Goal: Information Seeking & Learning: Learn about a topic

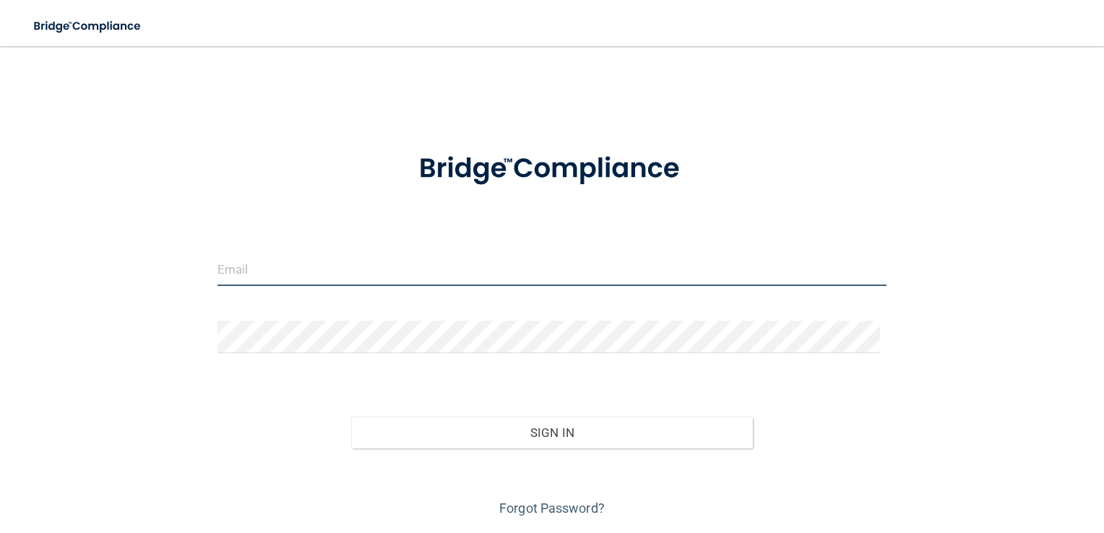
click at [548, 274] on input "email" at bounding box center [553, 270] width 670 height 33
type input "[PERSON_NAME][EMAIL_ADDRESS][DOMAIN_NAME]"
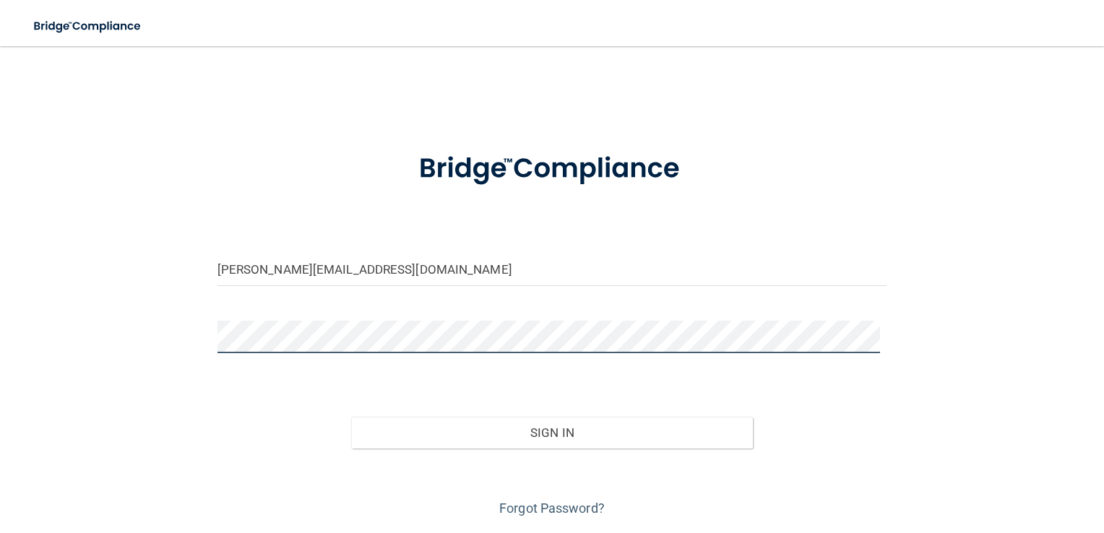
click at [351, 417] on button "Sign In" at bounding box center [552, 433] width 402 height 32
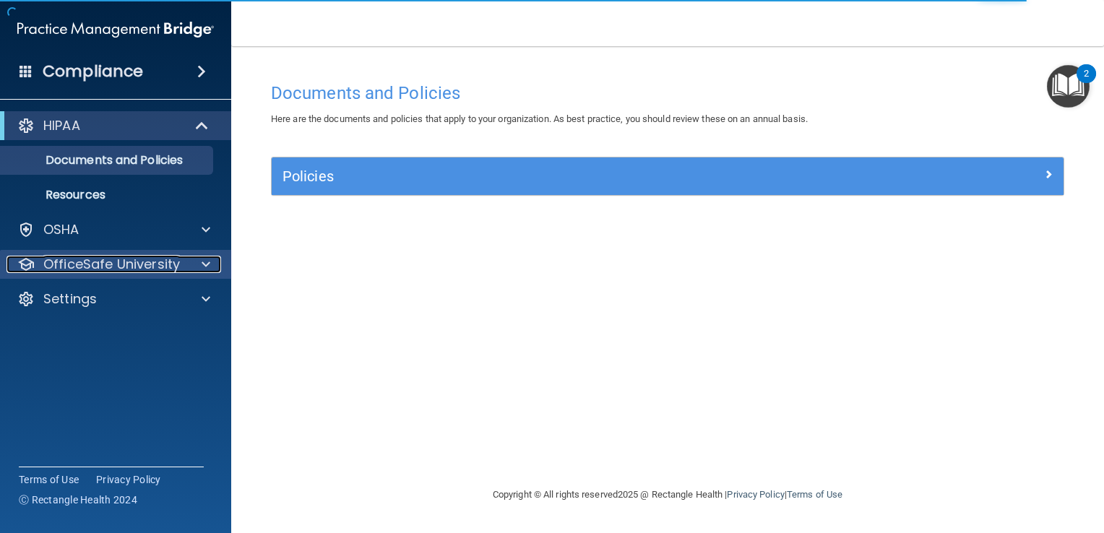
click at [209, 260] on span at bounding box center [206, 264] width 9 height 17
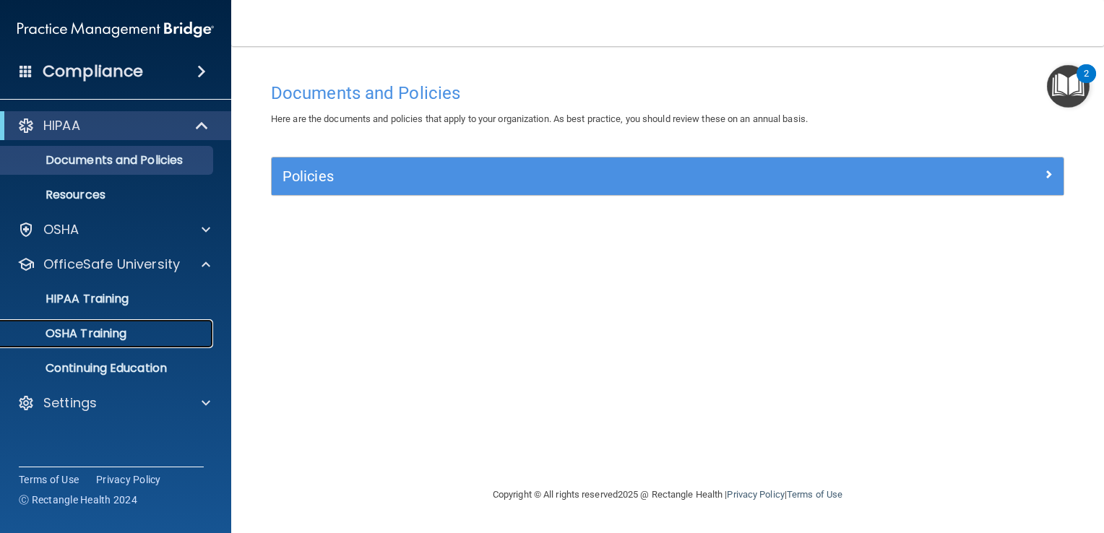
click at [103, 327] on p "OSHA Training" at bounding box center [67, 334] width 117 height 14
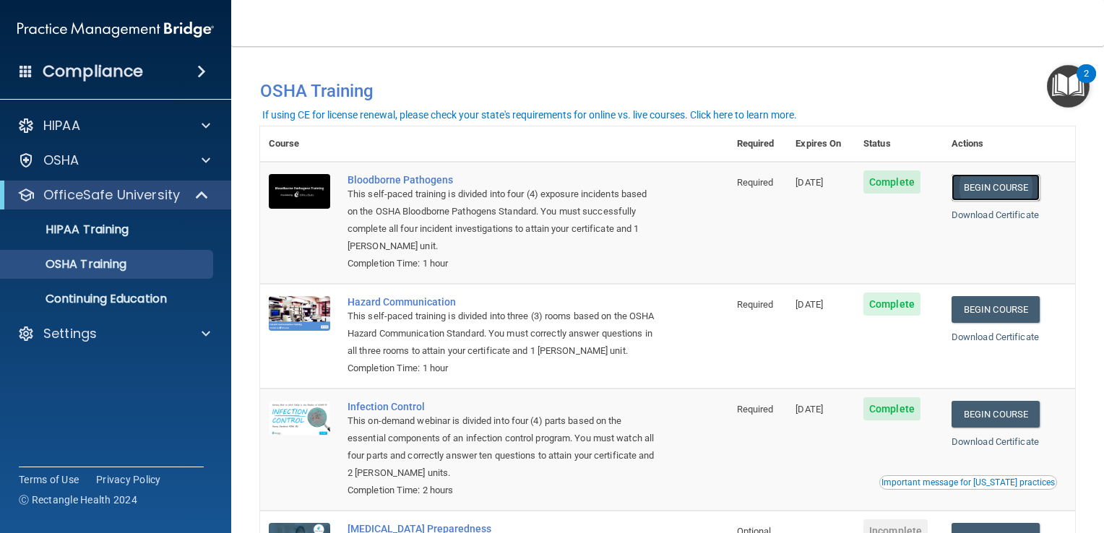
click at [998, 194] on link "Begin Course" at bounding box center [996, 187] width 88 height 27
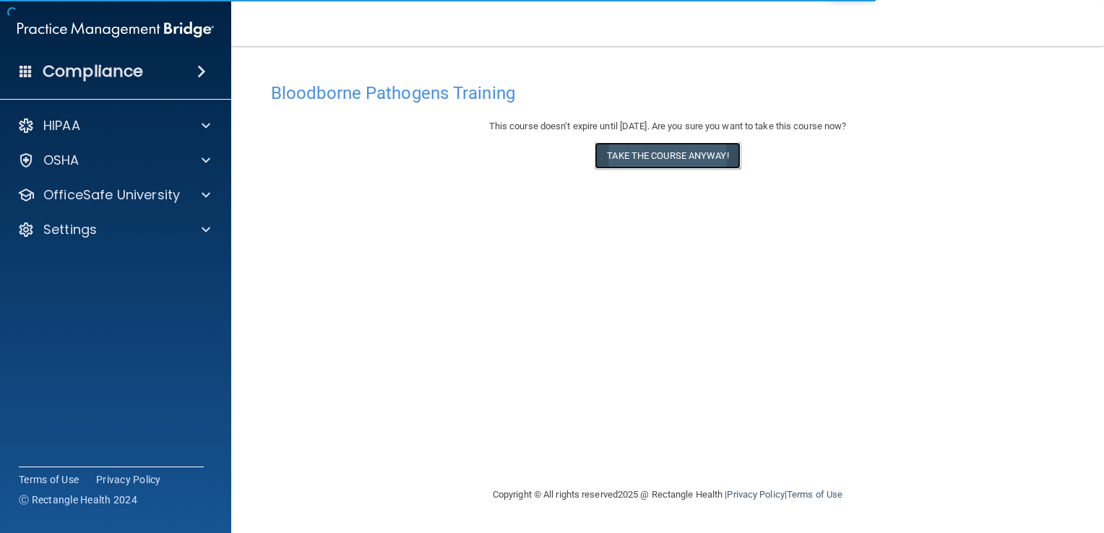
click at [714, 152] on button "Take the course anyway!" at bounding box center [667, 155] width 145 height 27
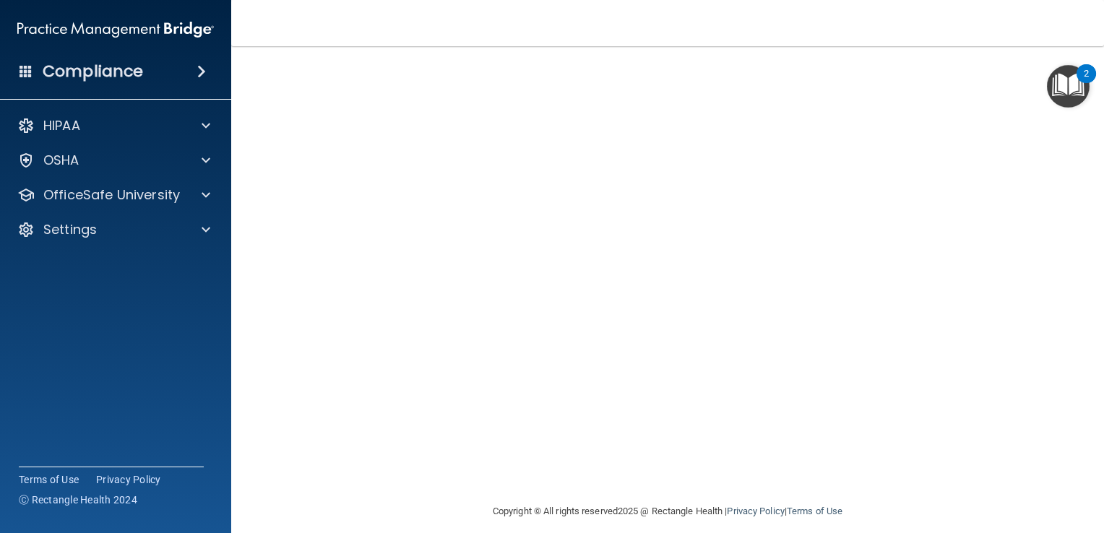
scroll to position [85, 0]
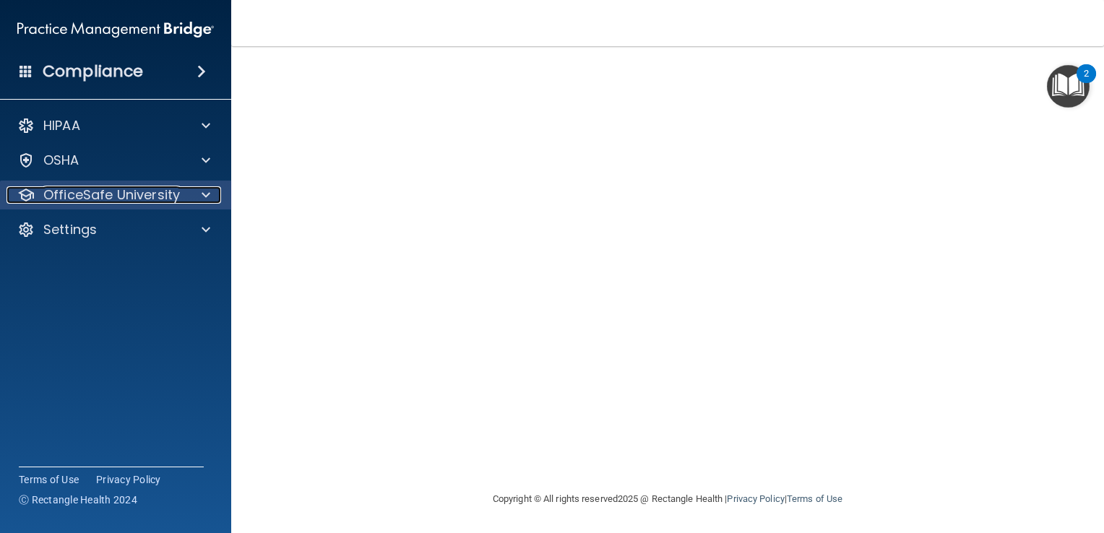
click at [208, 199] on span at bounding box center [206, 194] width 9 height 17
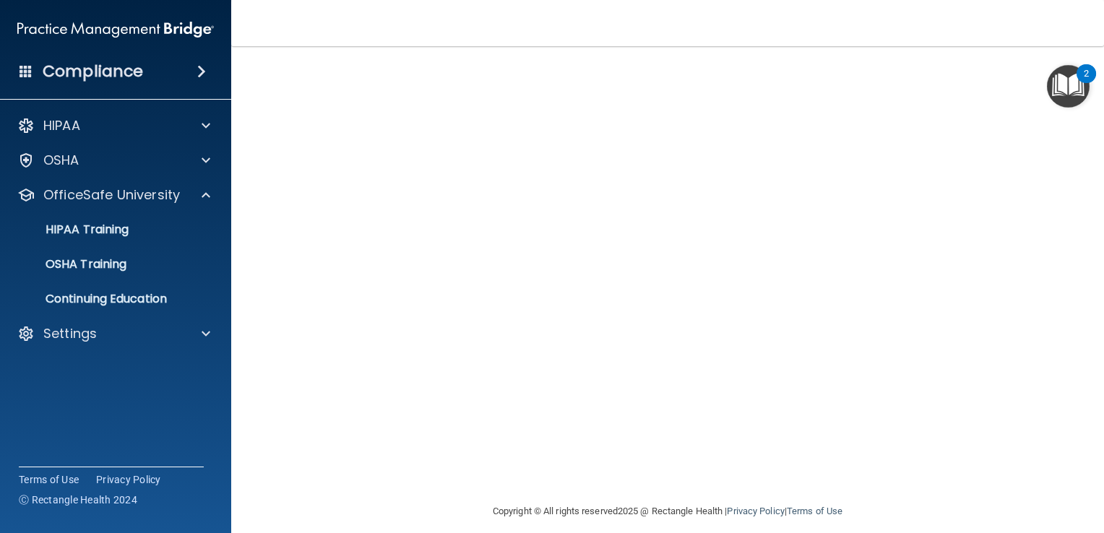
scroll to position [0, 0]
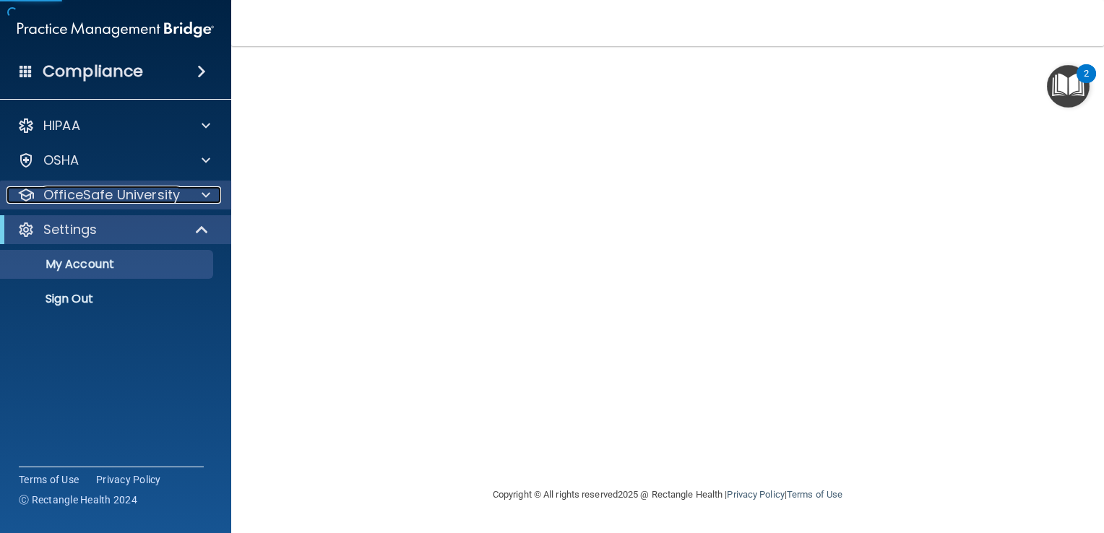
click at [204, 193] on span at bounding box center [206, 194] width 9 height 17
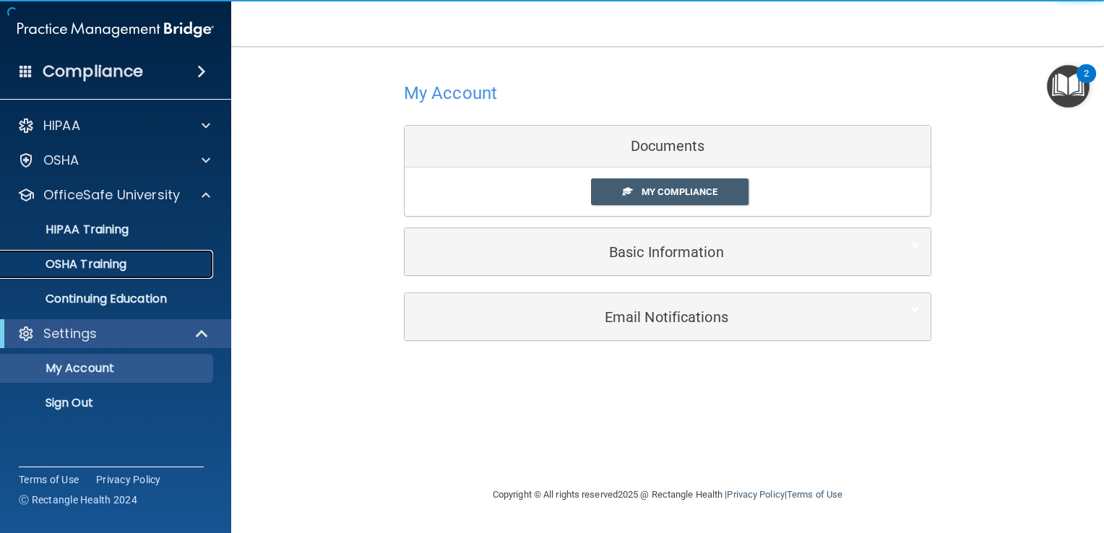
click at [77, 274] on link "OSHA Training" at bounding box center [100, 264] width 228 height 29
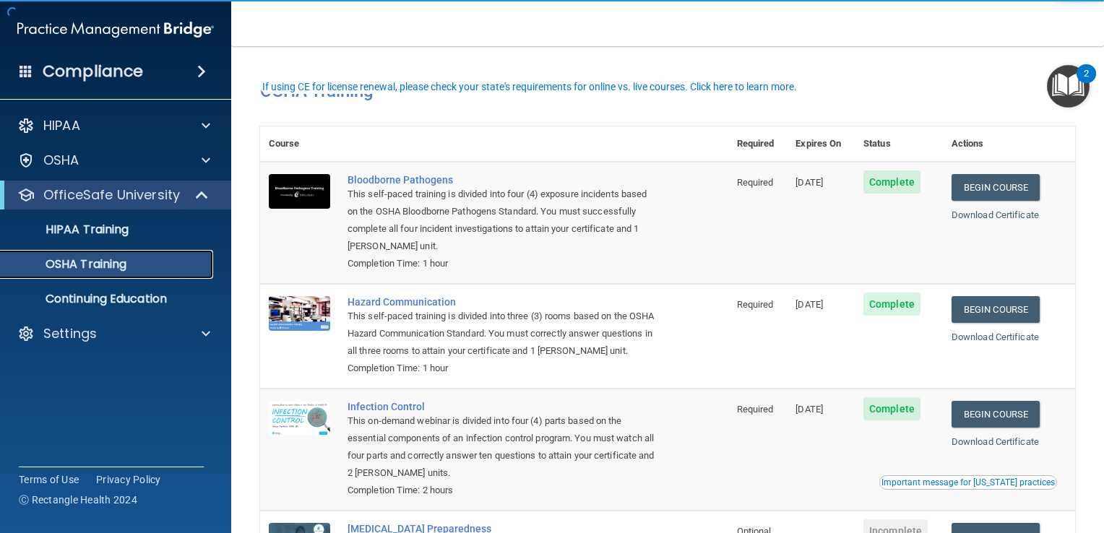
scroll to position [72, 0]
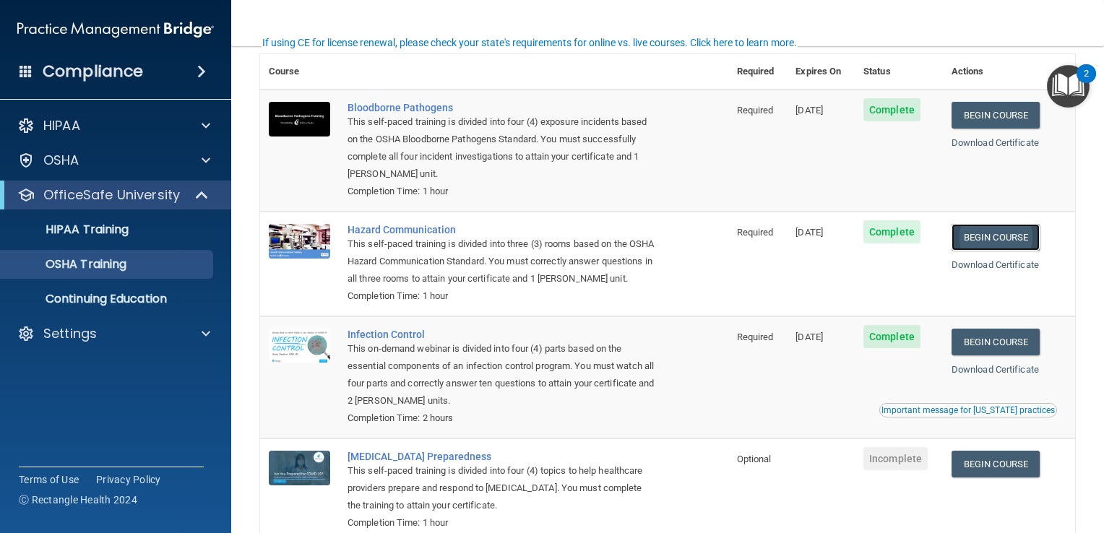
click at [983, 234] on link "Begin Course" at bounding box center [996, 237] width 88 height 27
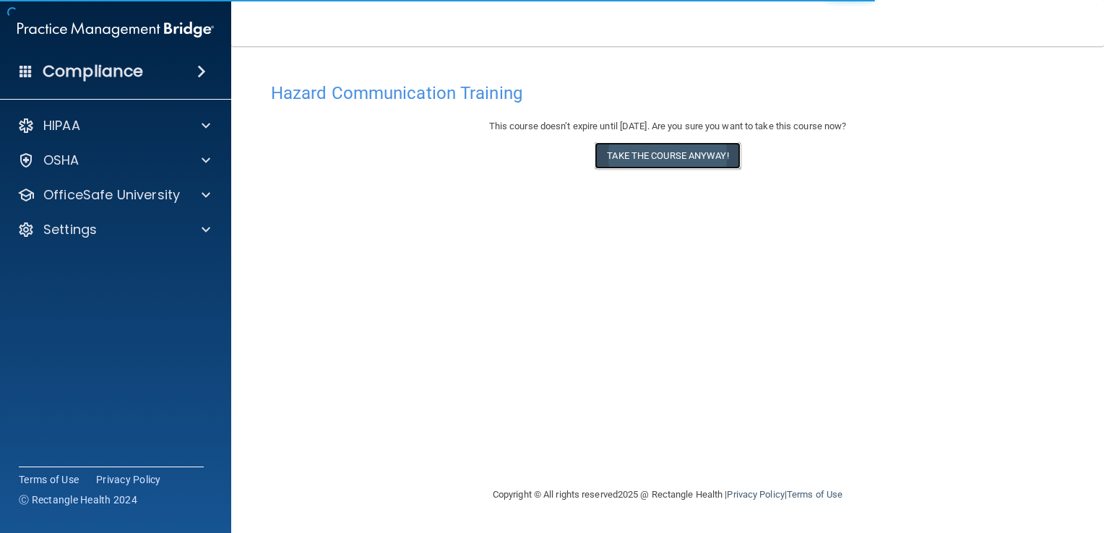
click at [697, 152] on button "Take the course anyway!" at bounding box center [667, 155] width 145 height 27
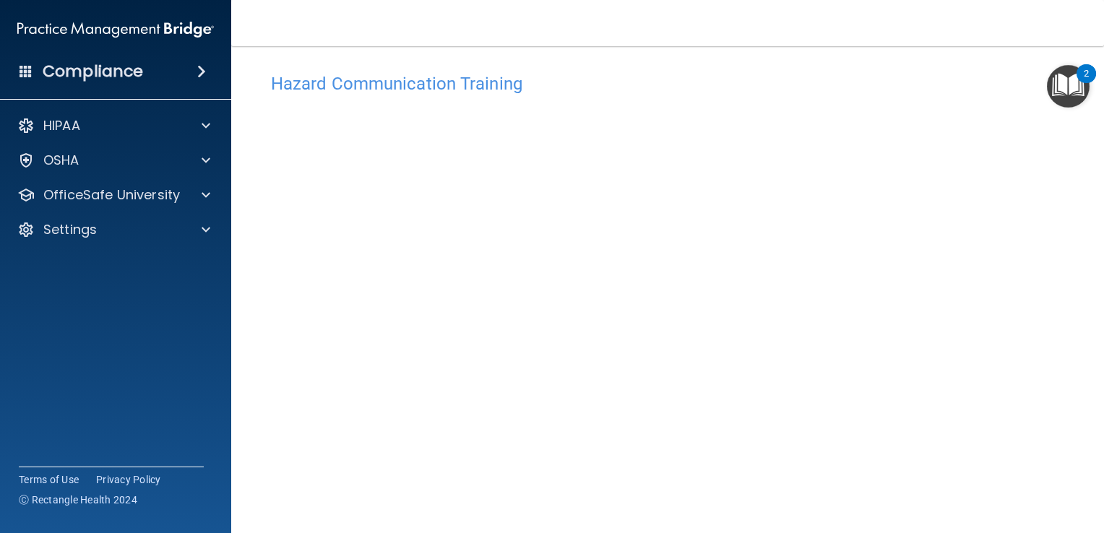
scroll to position [82, 0]
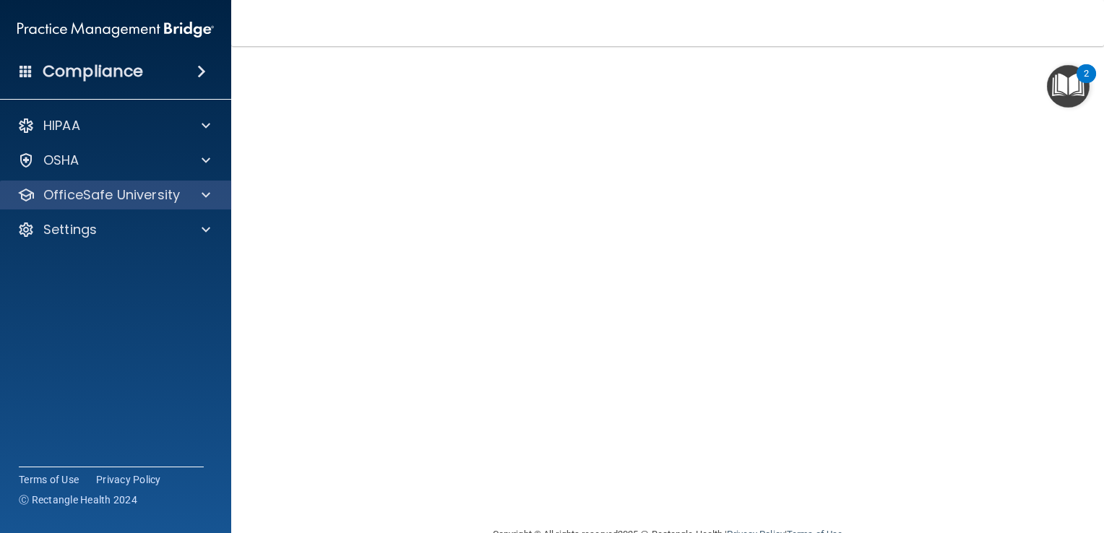
click at [198, 205] on div "OfficeSafe University" at bounding box center [116, 195] width 232 height 29
click at [207, 198] on span at bounding box center [206, 194] width 9 height 17
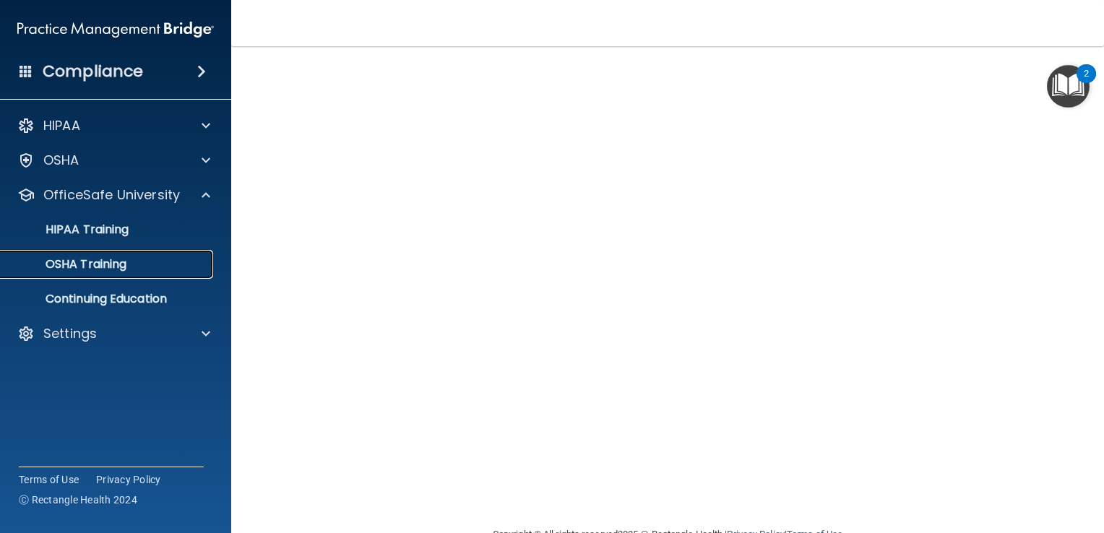
click at [108, 267] on p "OSHA Training" at bounding box center [67, 264] width 117 height 14
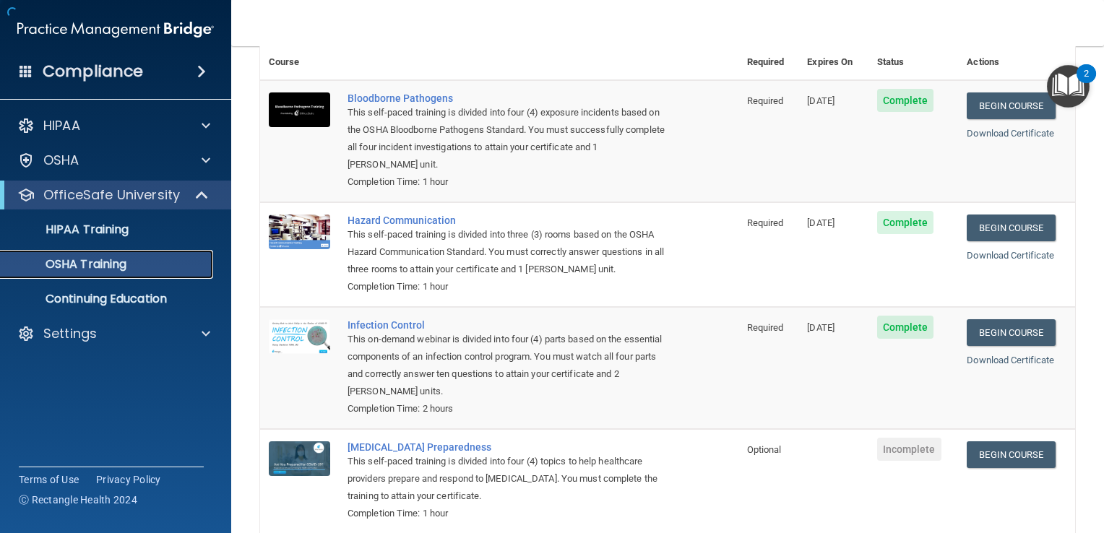
scroll to position [140, 0]
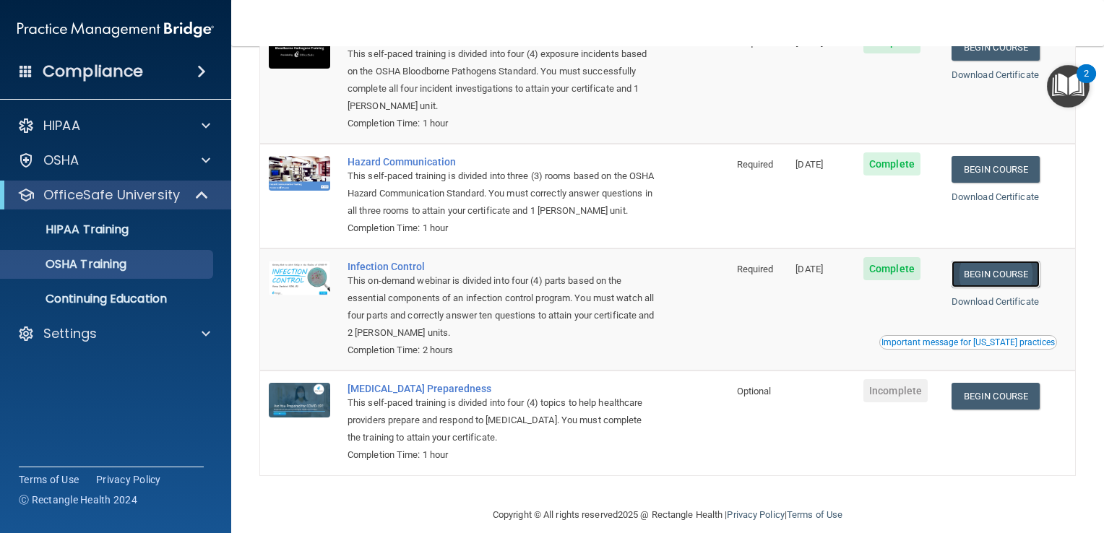
click at [1006, 288] on link "Begin Course" at bounding box center [996, 274] width 88 height 27
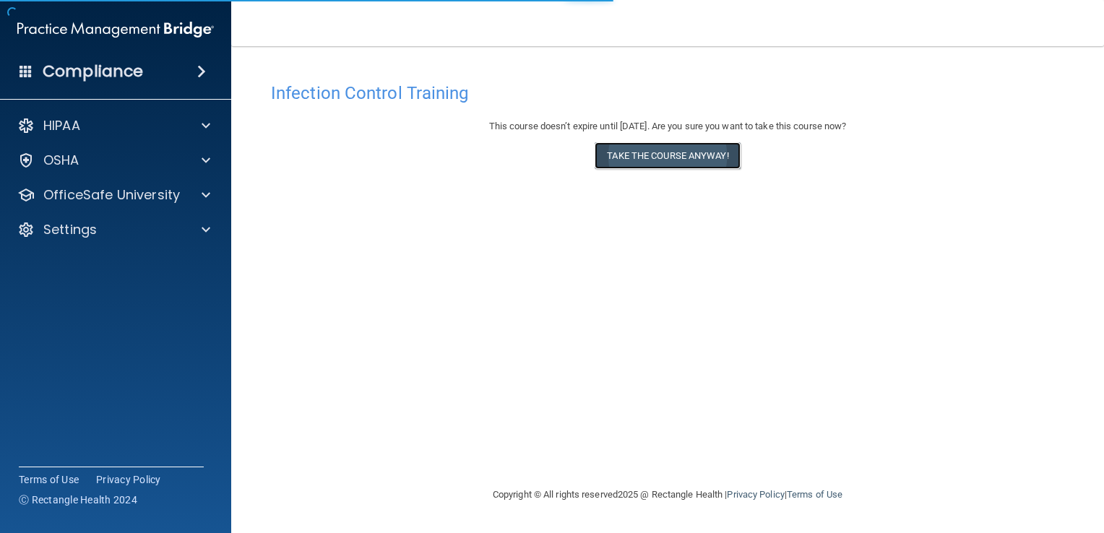
click at [650, 156] on button "Take the course anyway!" at bounding box center [667, 155] width 145 height 27
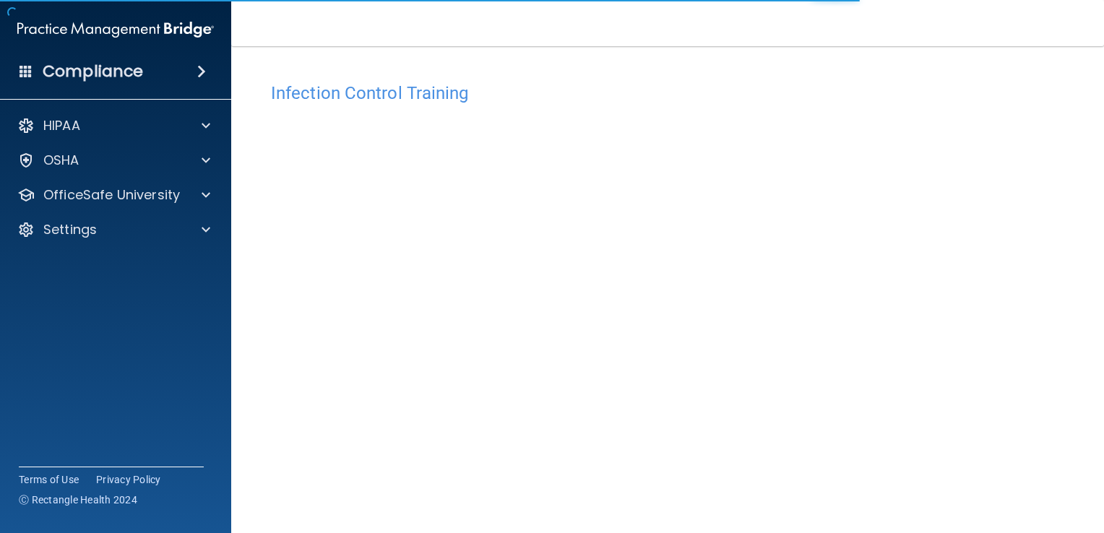
scroll to position [72, 0]
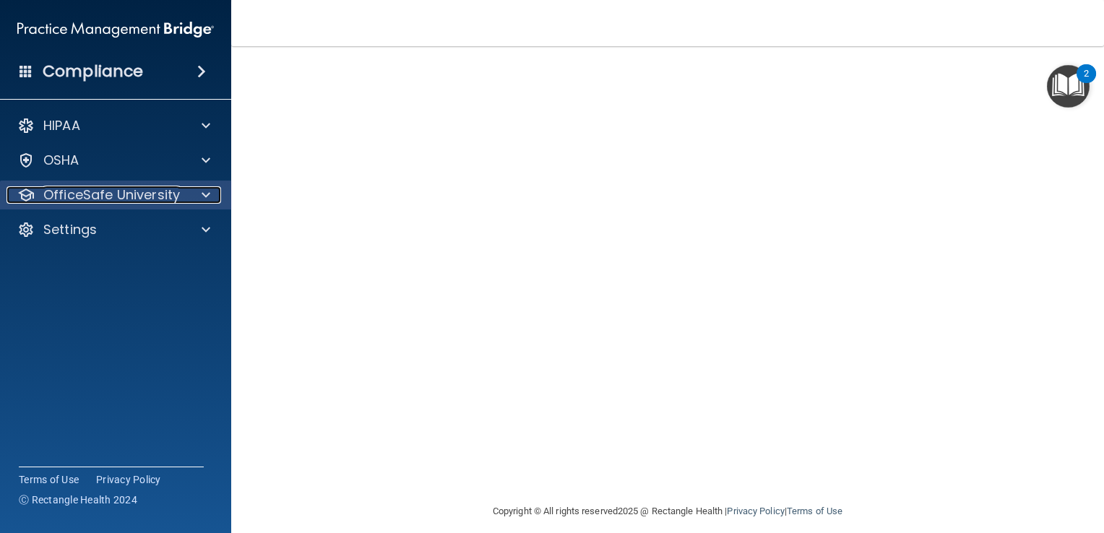
click at [202, 193] on span at bounding box center [206, 194] width 9 height 17
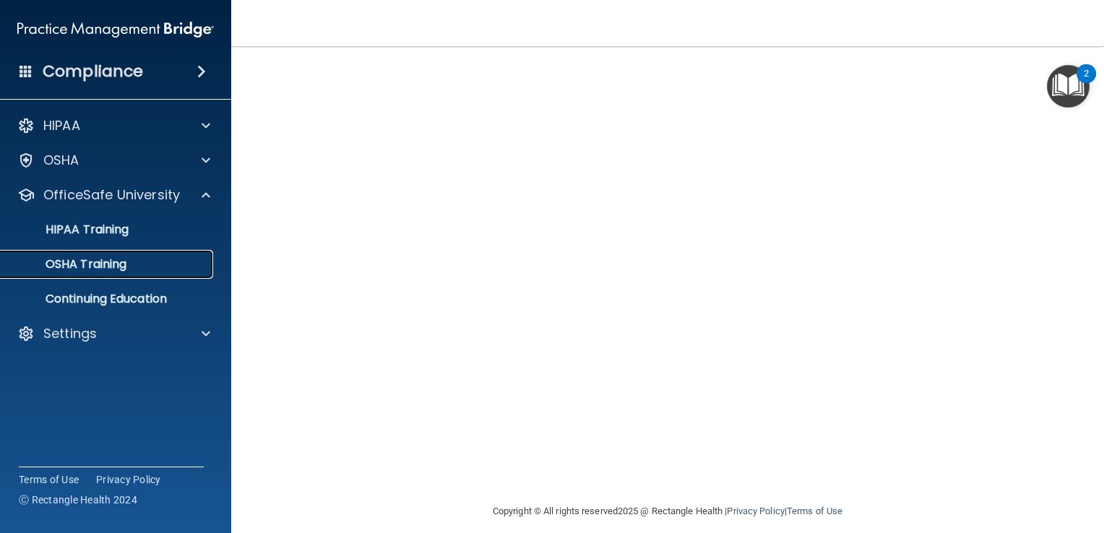
click at [168, 267] on div "OSHA Training" at bounding box center [107, 264] width 197 height 14
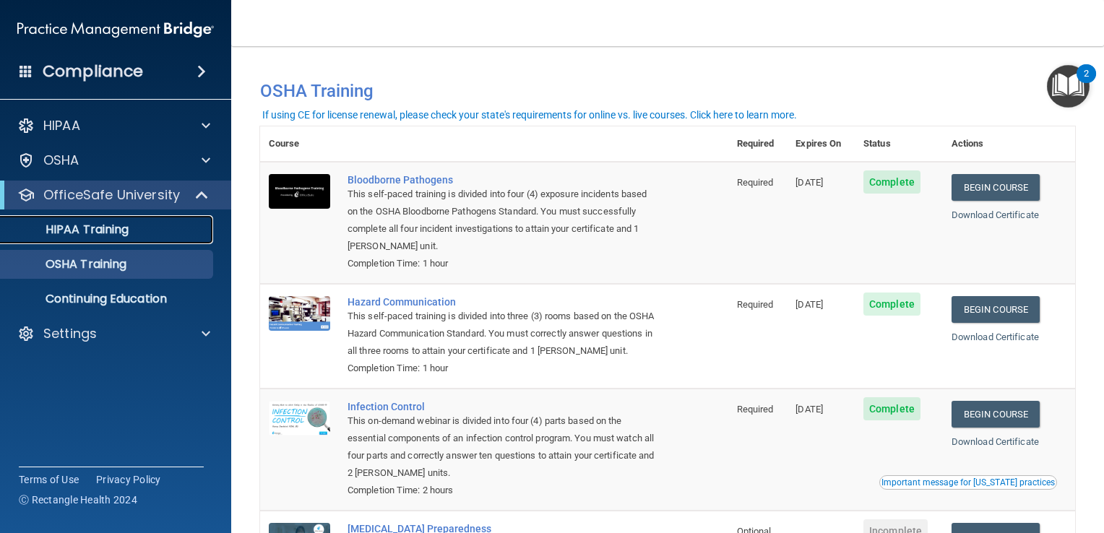
click at [53, 240] on link "HIPAA Training" at bounding box center [100, 229] width 228 height 29
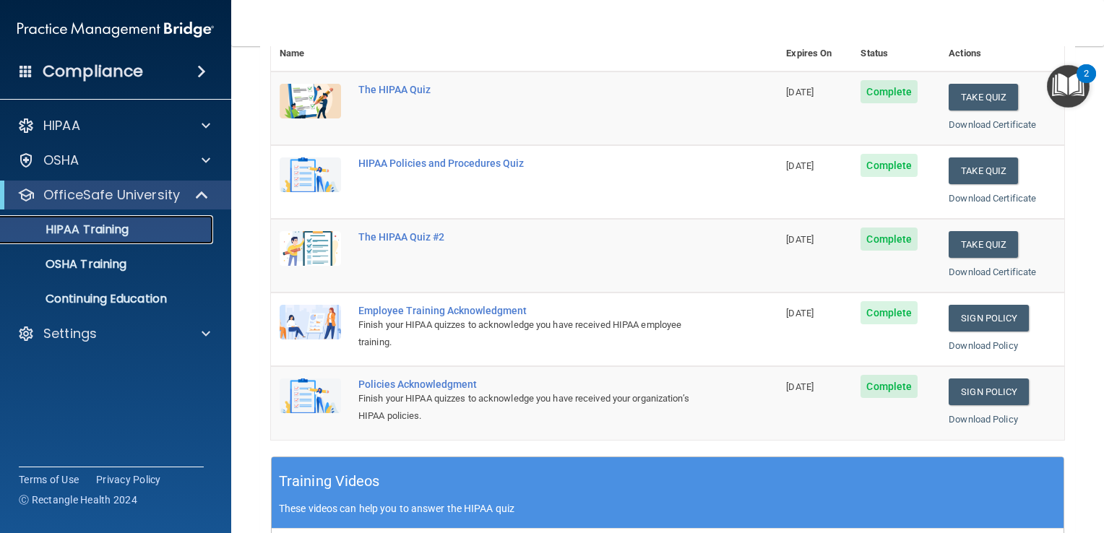
scroll to position [217, 0]
